Goal: Navigation & Orientation: Find specific page/section

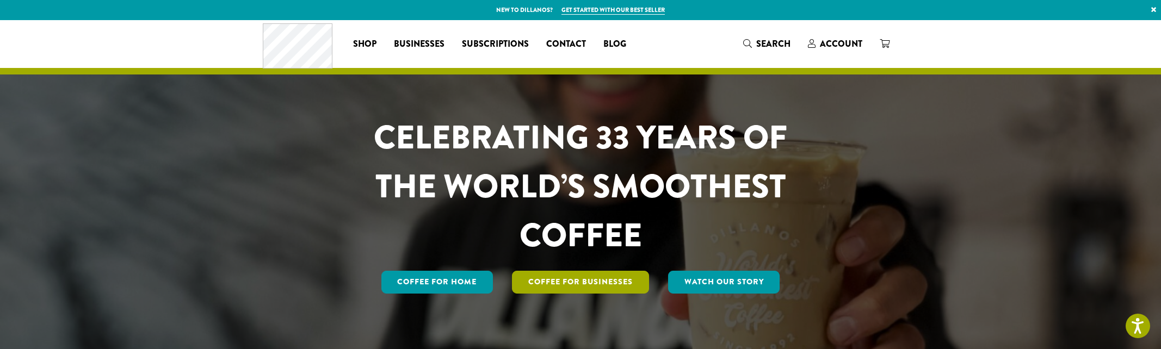
click at [561, 278] on link "Coffee For Businesses" at bounding box center [580, 282] width 137 height 23
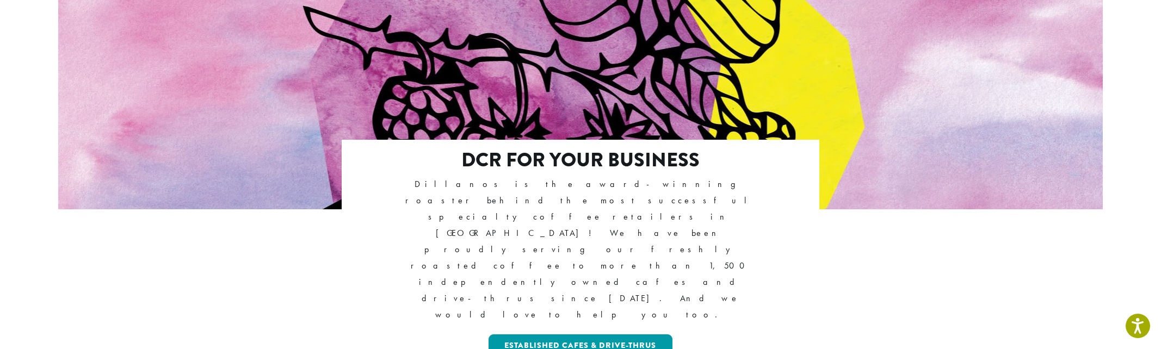
scroll to position [102, 0]
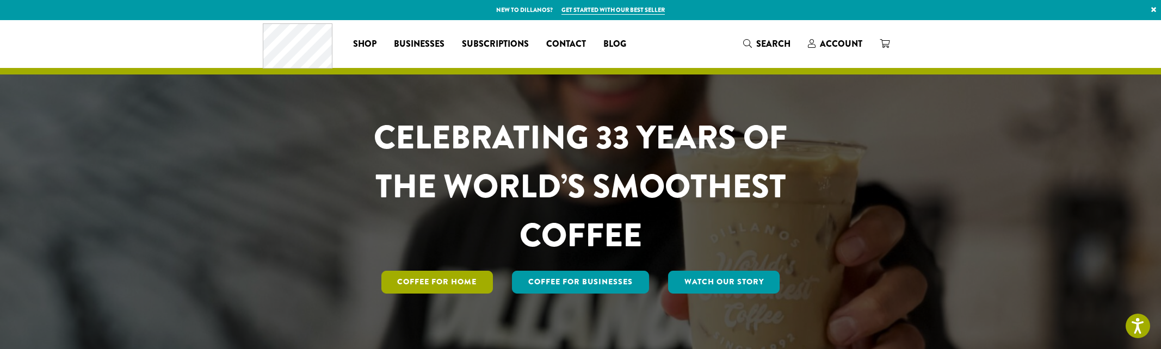
click at [456, 276] on link "Coffee for Home" at bounding box center [437, 282] width 112 height 23
